Goal: Find specific page/section: Find specific page/section

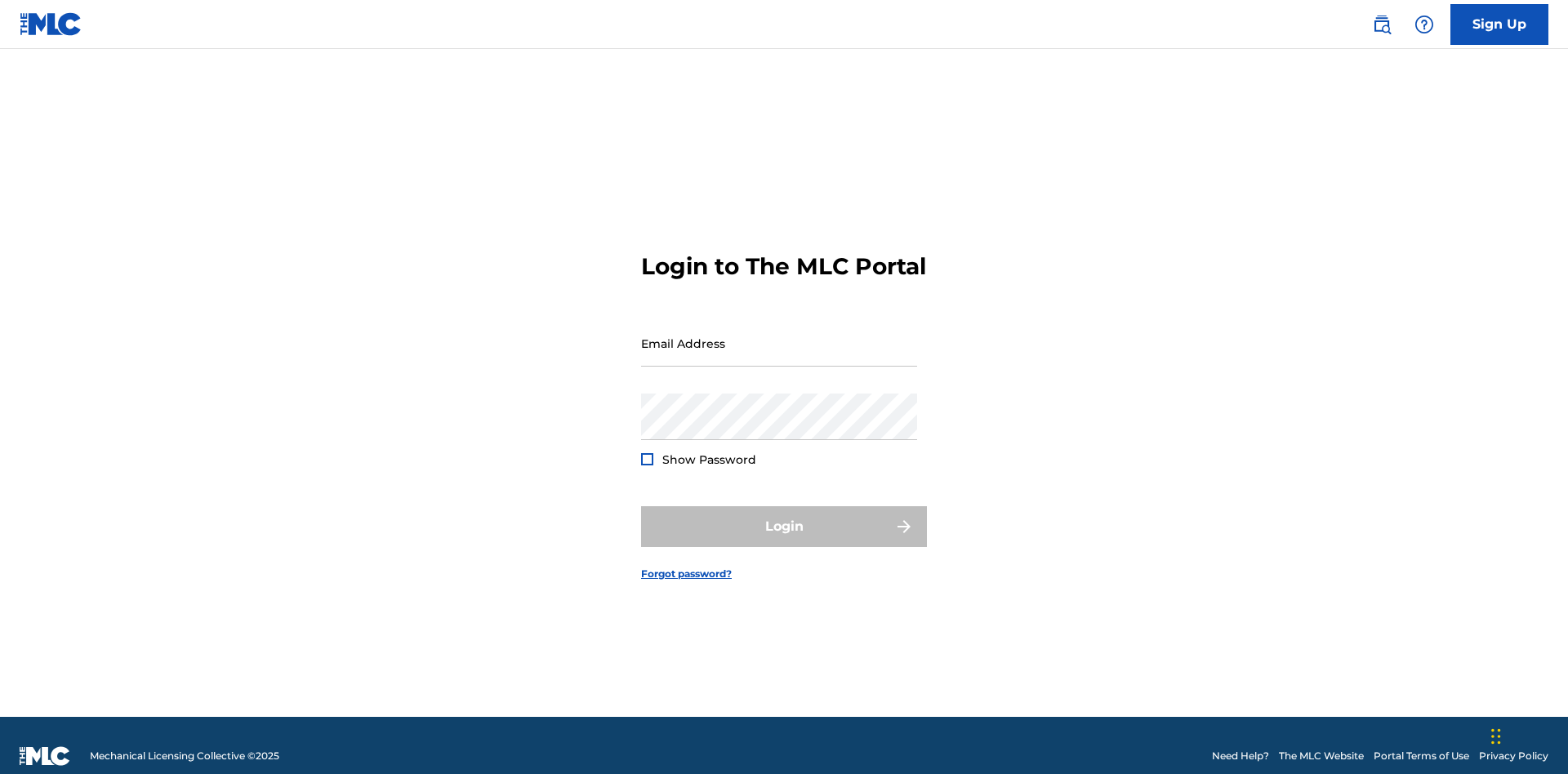
scroll to position [21, 0]
click at [779, 336] on input "Email Address" at bounding box center [778, 344] width 276 height 47
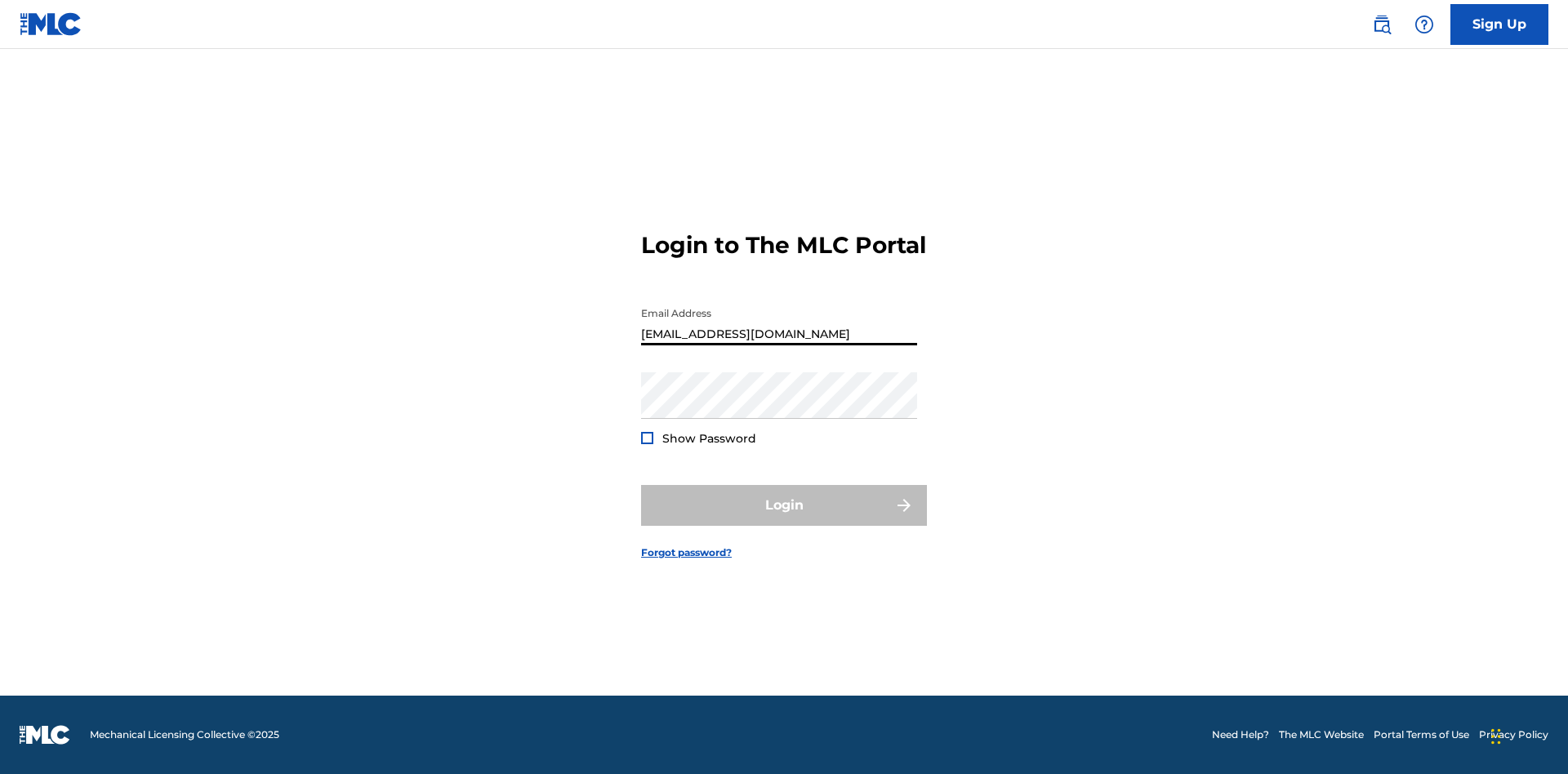
type input "Duke.McTesterson@gmail.com"
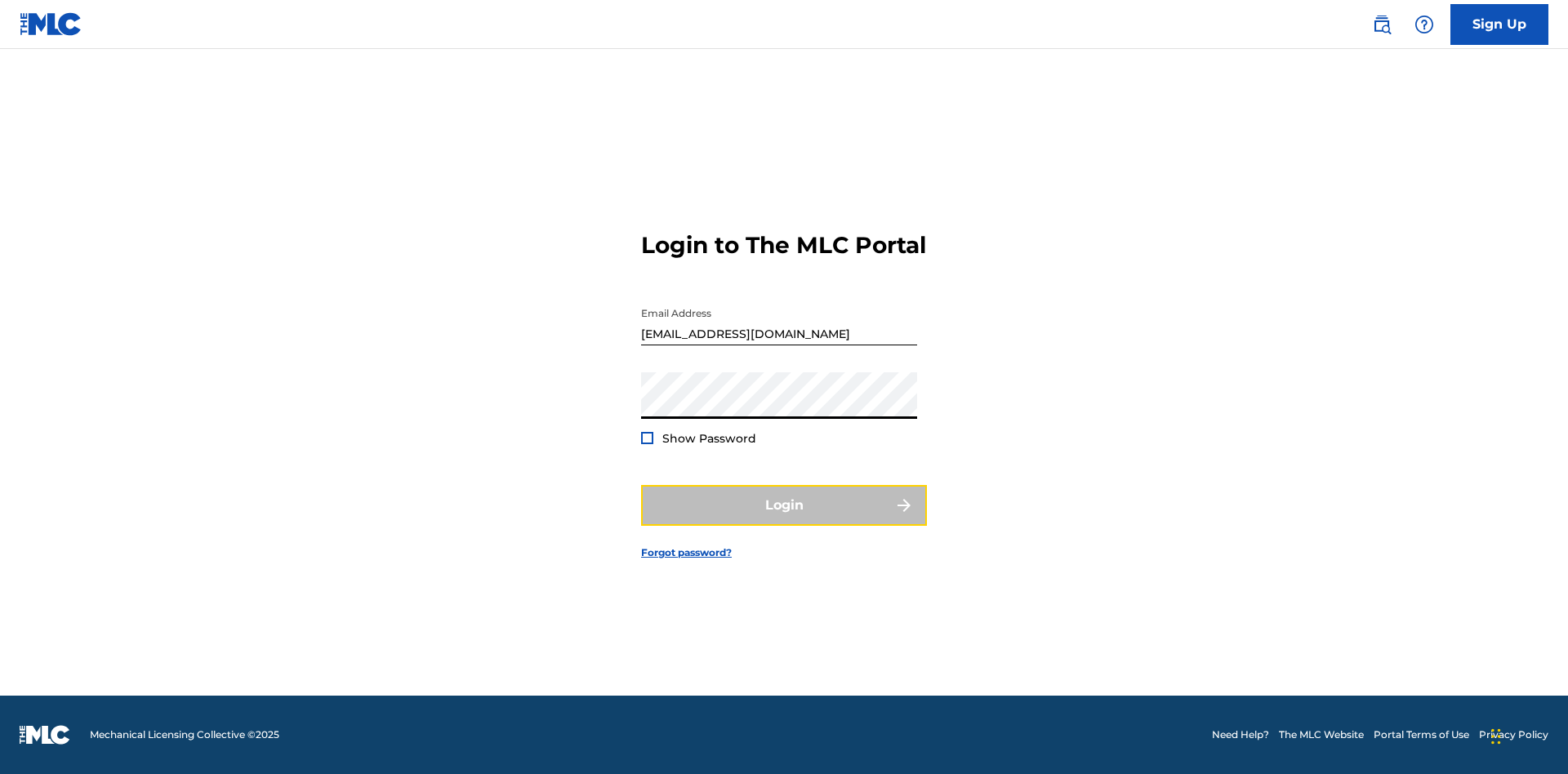
click at [784, 519] on button "Login" at bounding box center [784, 505] width 286 height 41
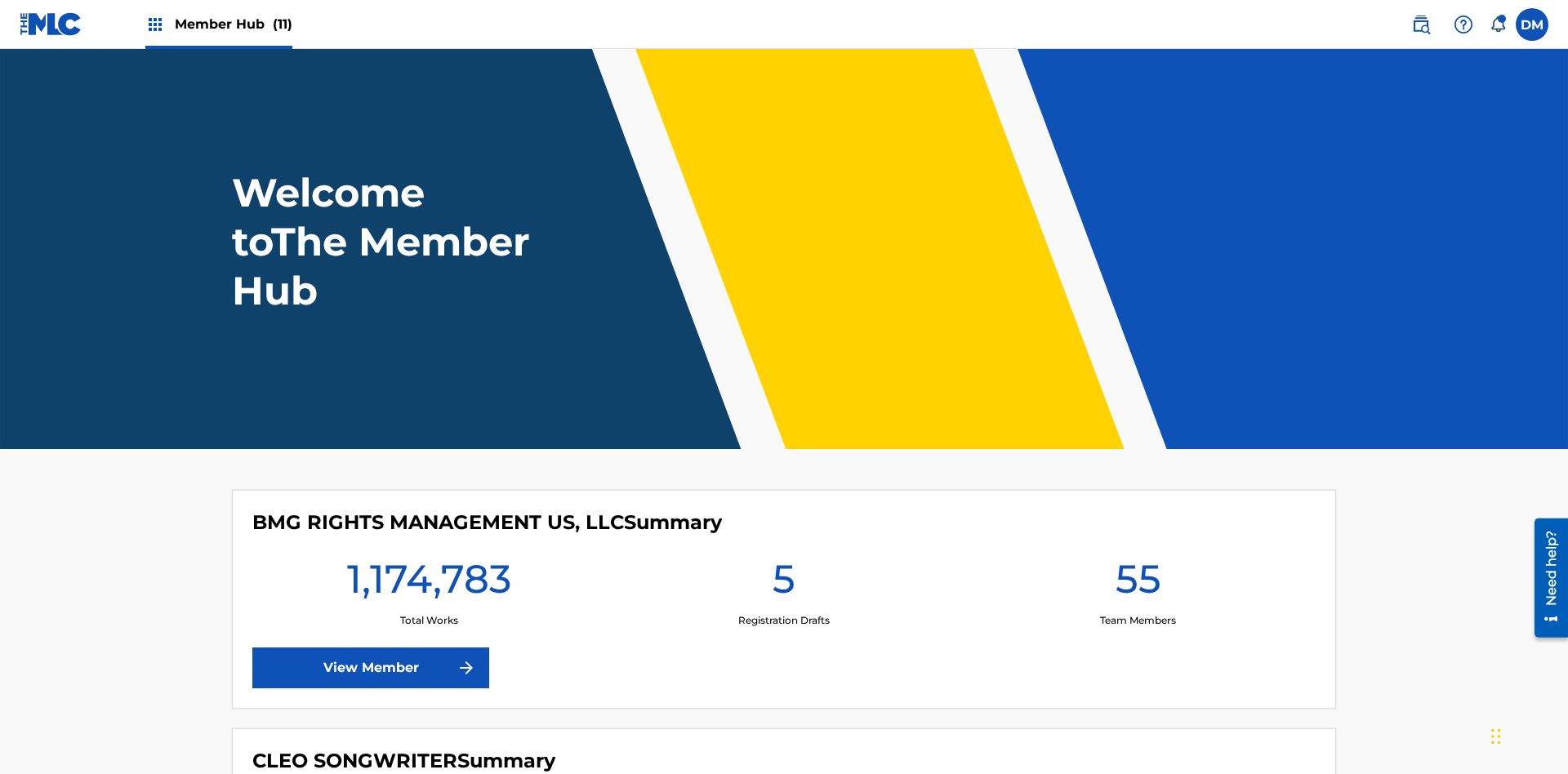
click at [233, 23] on span "Member Hub (11)" at bounding box center [233, 24] width 117 height 19
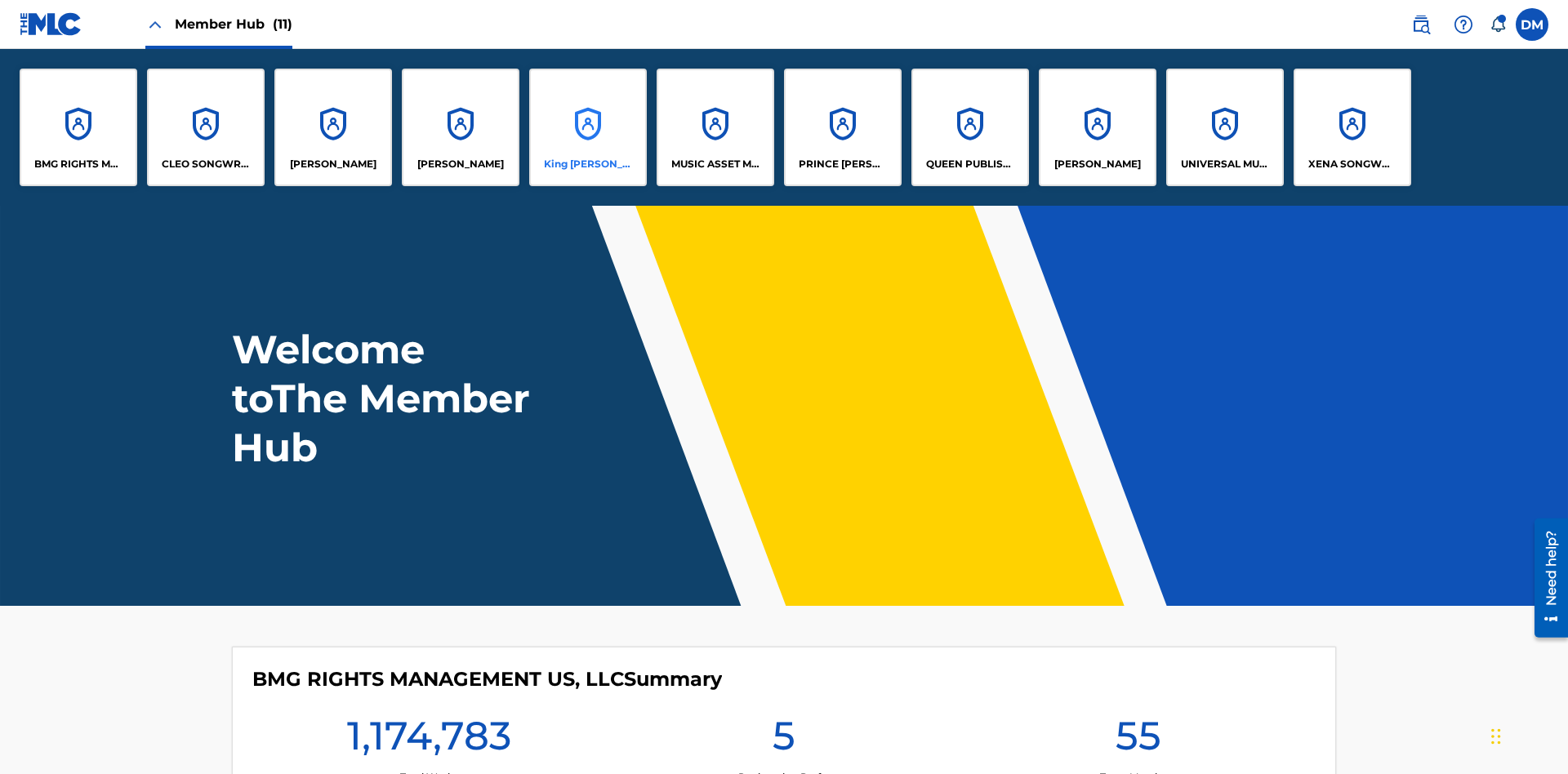
click at [587, 164] on p "King McTesterson" at bounding box center [588, 163] width 89 height 15
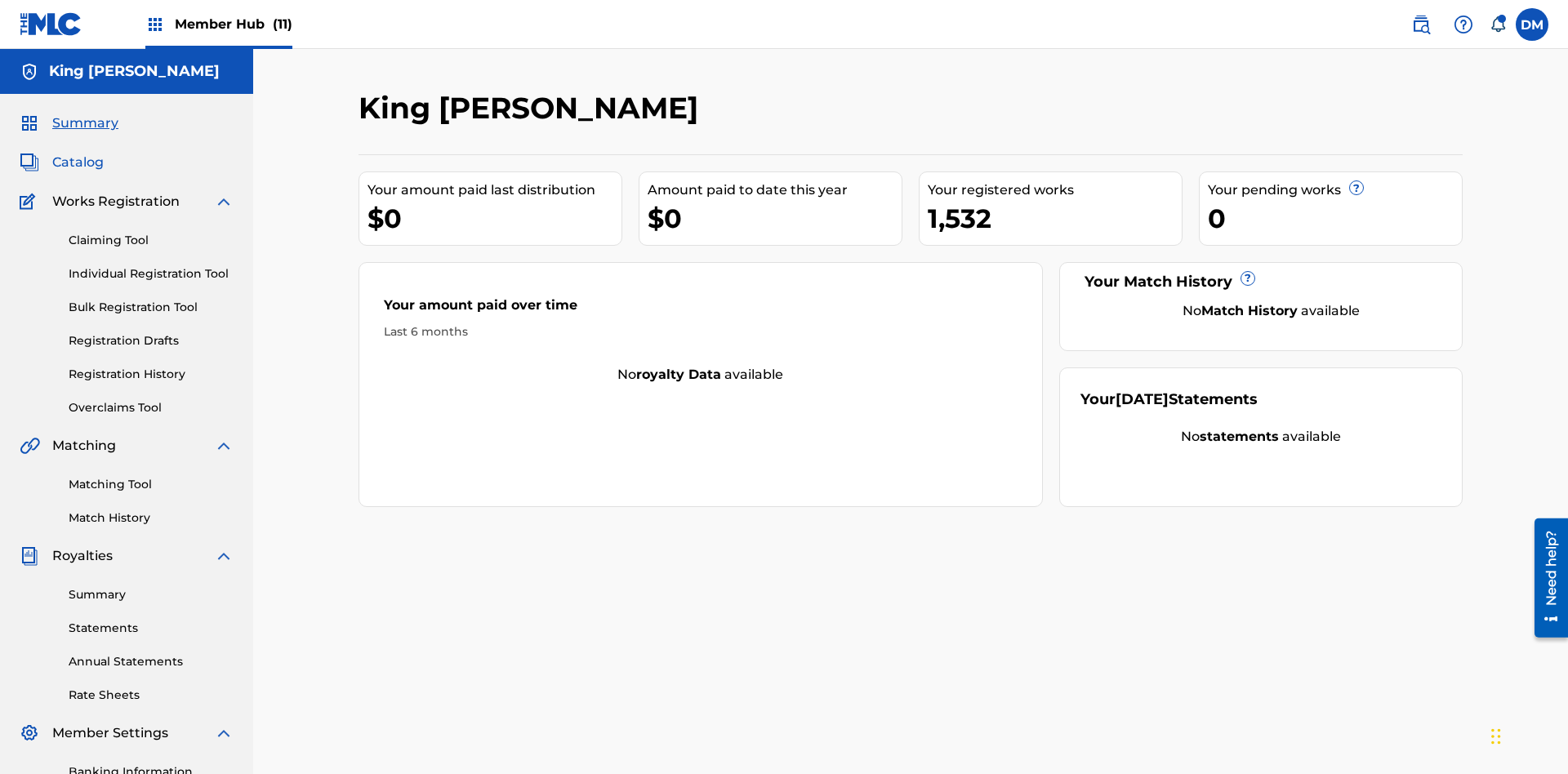
click at [77, 153] on span "Catalog" at bounding box center [77, 163] width 51 height 20
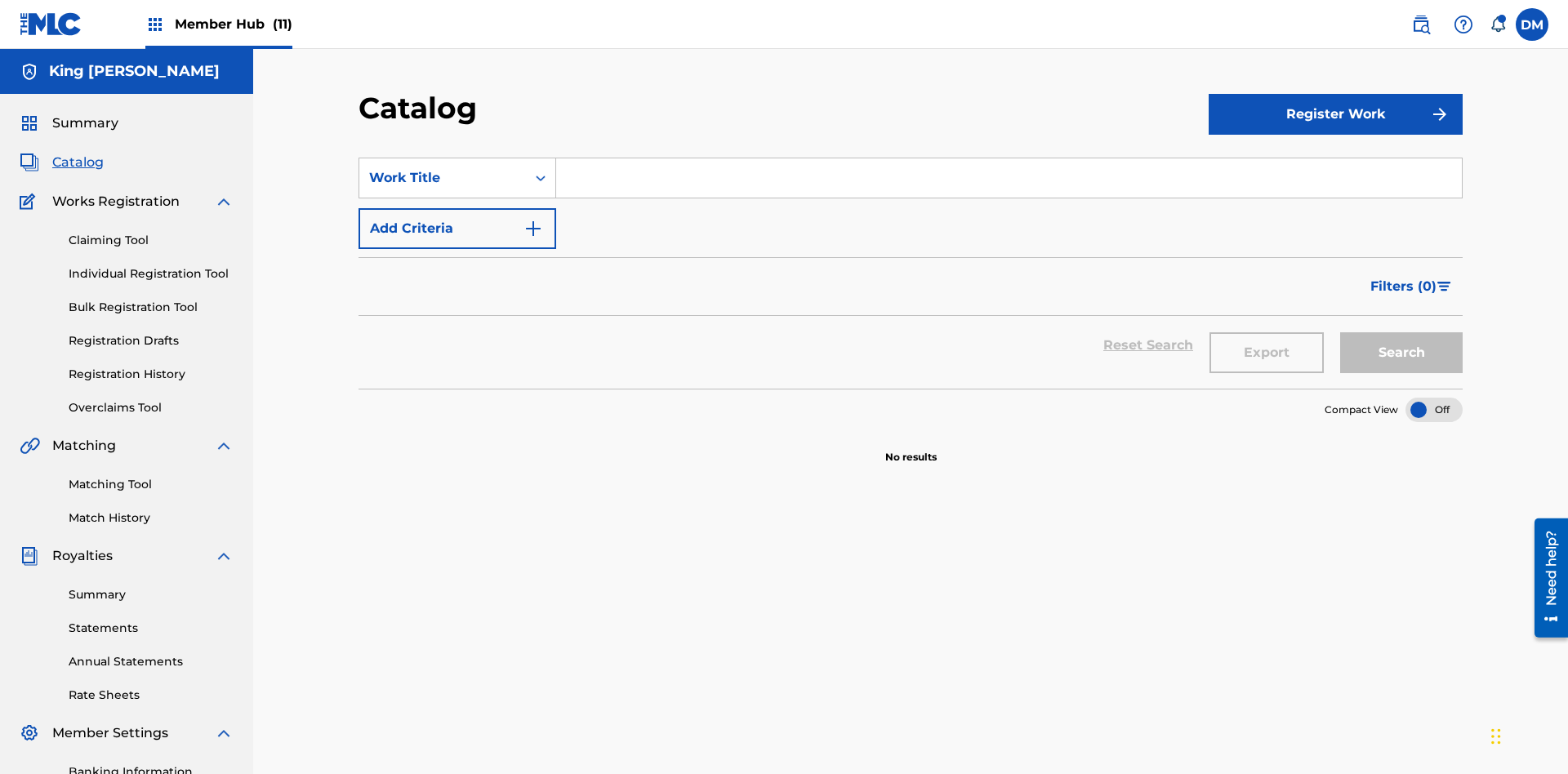
scroll to position [238, 0]
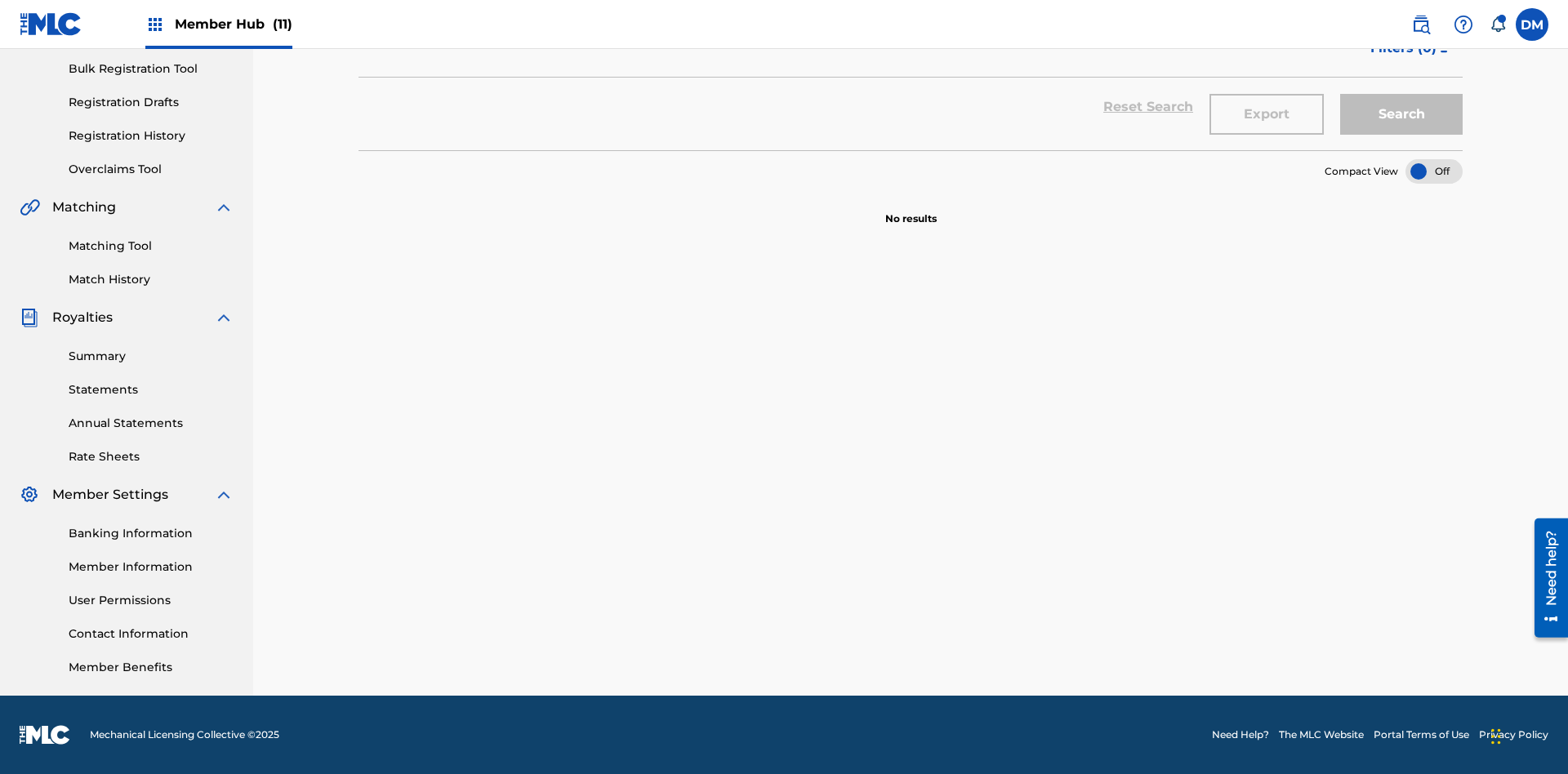
click at [1434, 171] on div at bounding box center [1434, 171] width 57 height 24
